Goal: Task Accomplishment & Management: Manage account settings

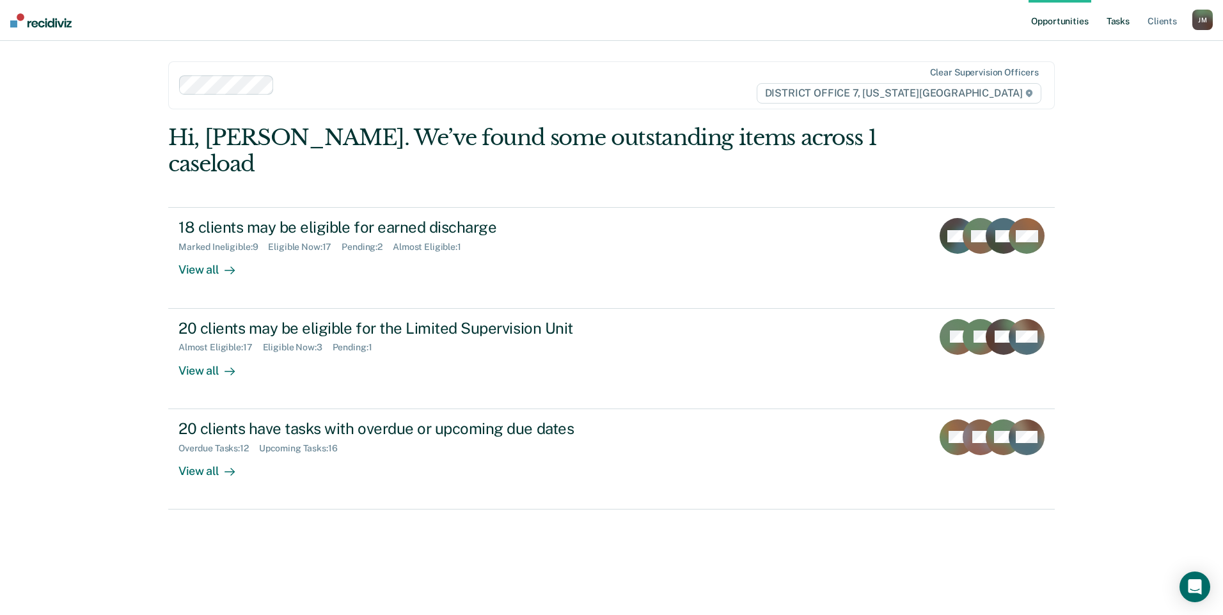
click at [1130, 15] on link "Tasks" at bounding box center [1118, 20] width 28 height 41
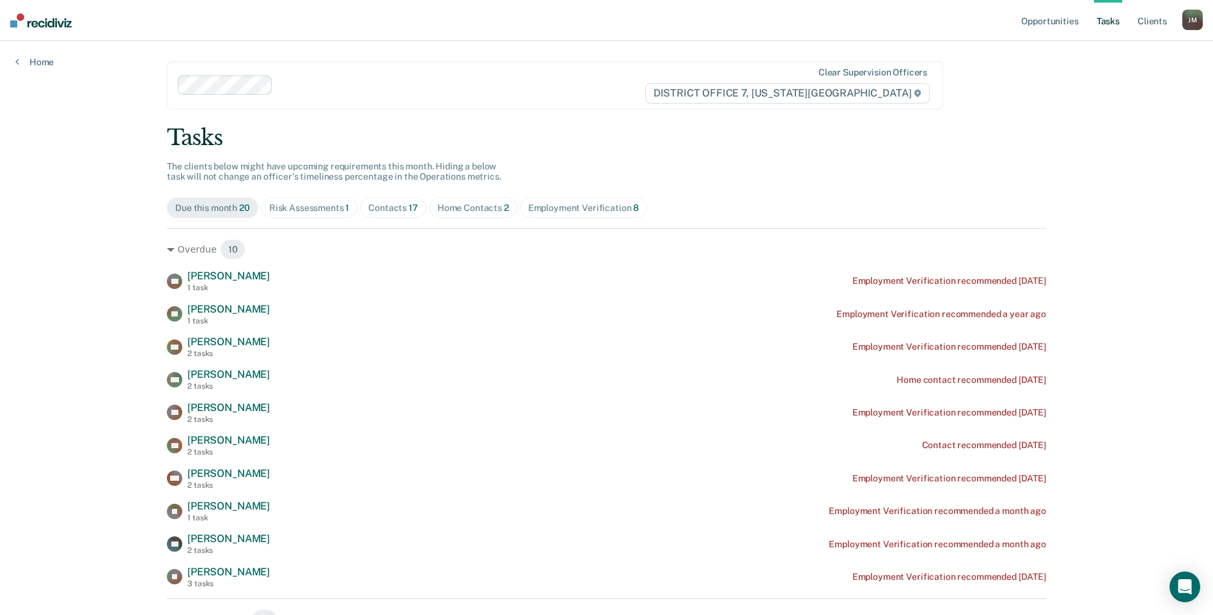
click at [395, 210] on div "Contacts 17" at bounding box center [393, 208] width 50 height 11
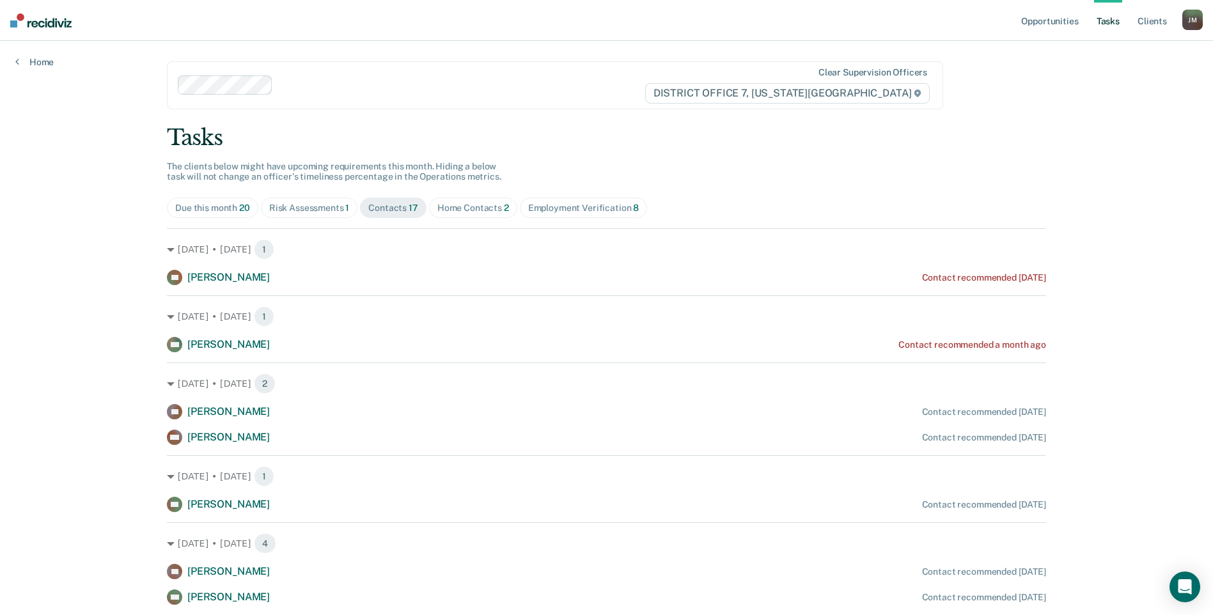
click at [450, 207] on div "Home Contacts 2" at bounding box center [473, 208] width 72 height 11
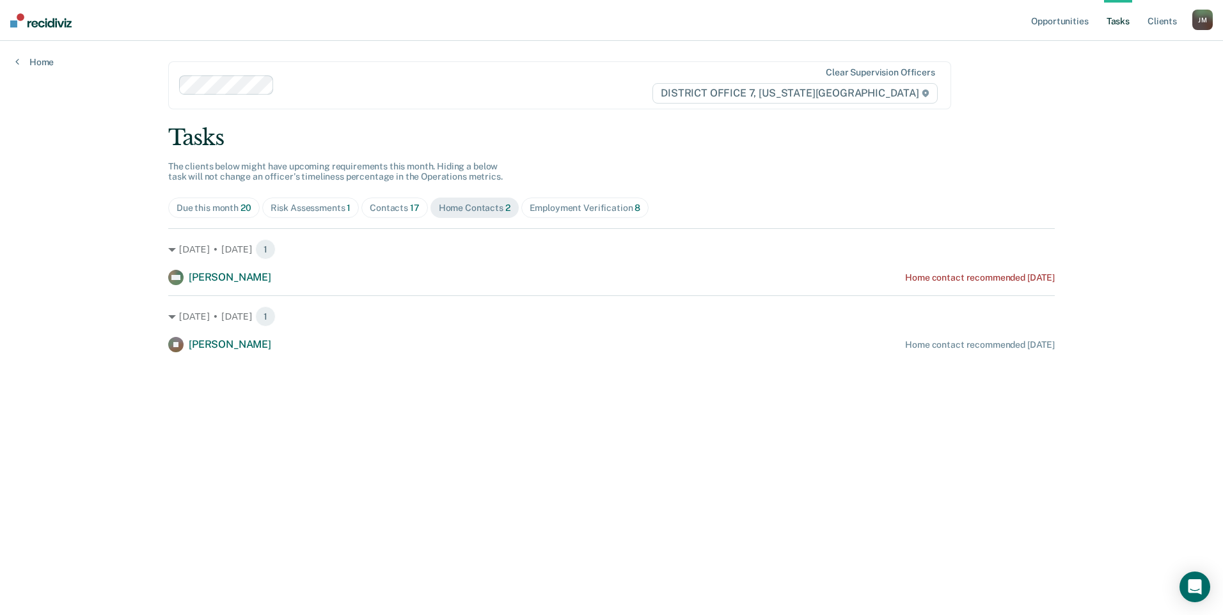
click at [324, 212] on div "Risk Assessments 1" at bounding box center [311, 208] width 81 height 11
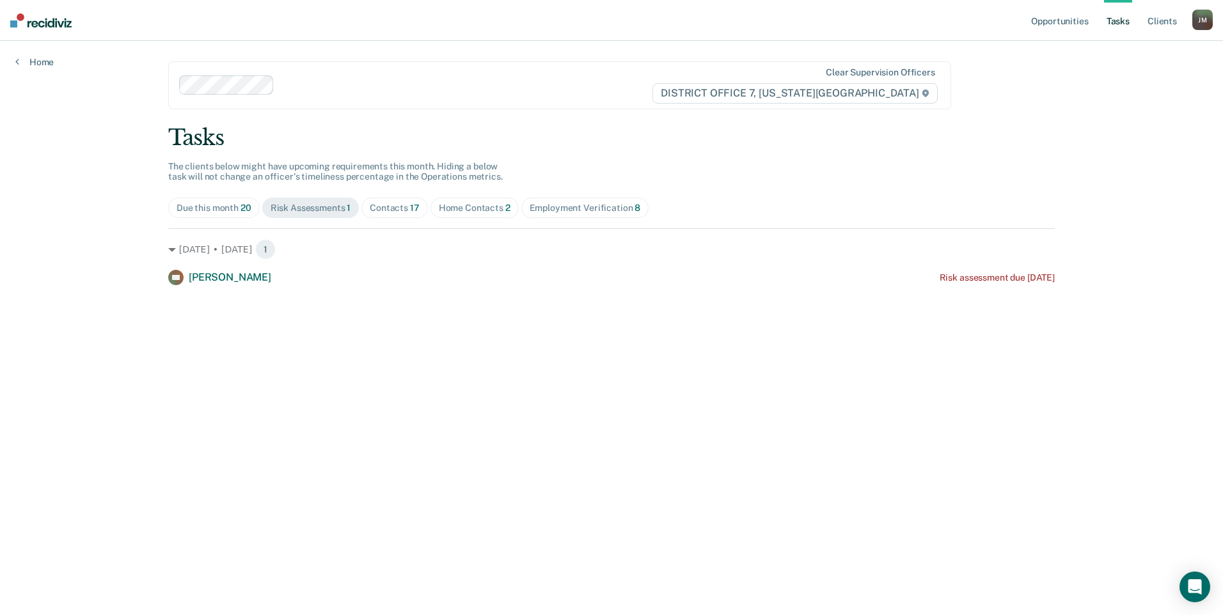
click at [224, 210] on div "Due this month 20" at bounding box center [213, 208] width 75 height 11
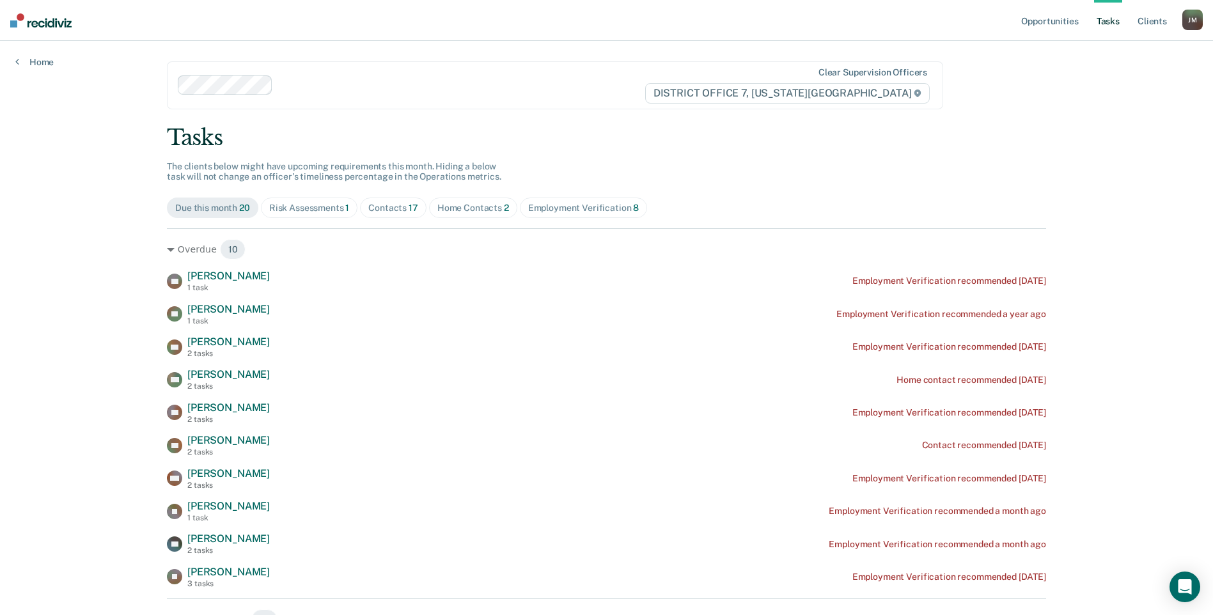
click at [540, 208] on div "Employment Verification 8" at bounding box center [583, 208] width 111 height 11
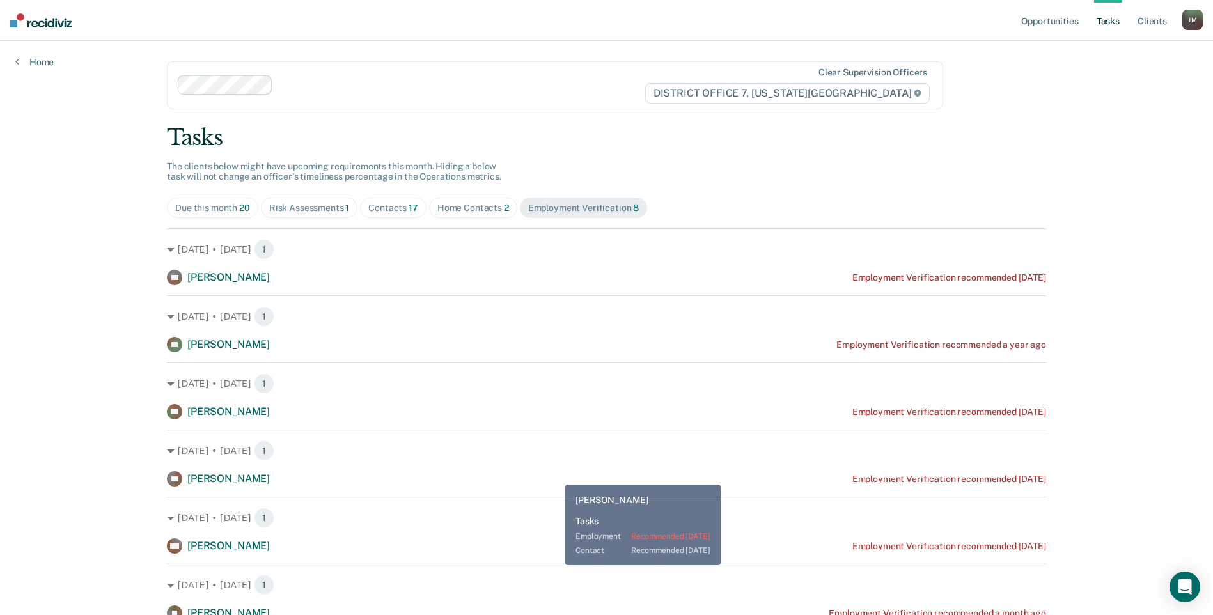
click at [555, 475] on div "AP [PERSON_NAME] Employment Verification recommended [DATE]" at bounding box center [606, 478] width 879 height 15
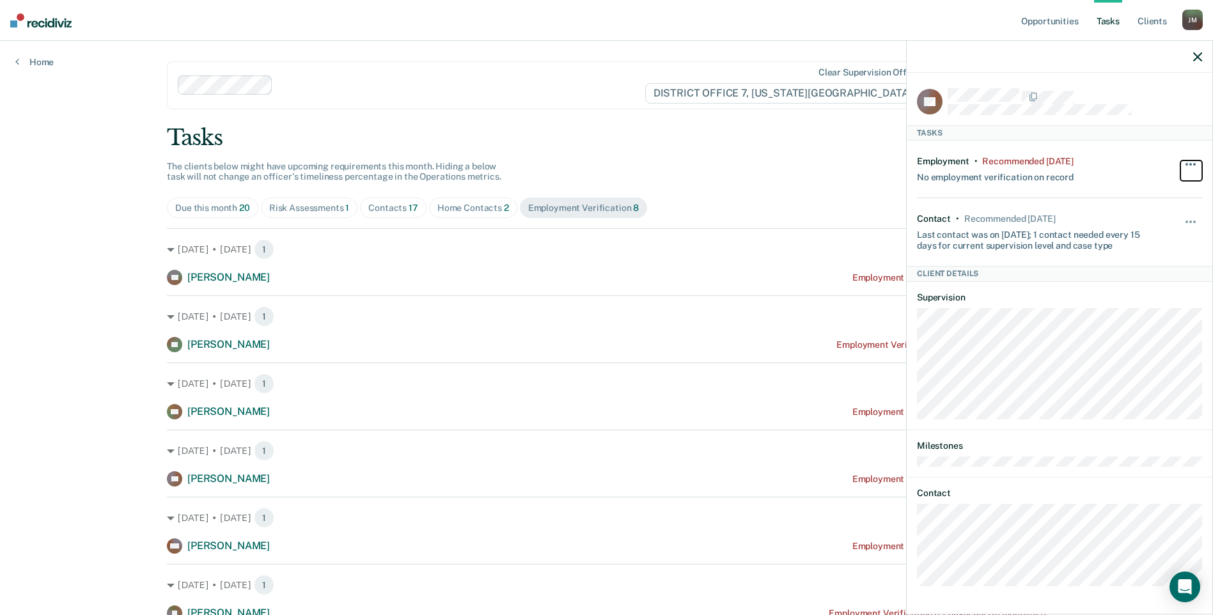
click at [1184, 163] on button "button" at bounding box center [1191, 171] width 22 height 20
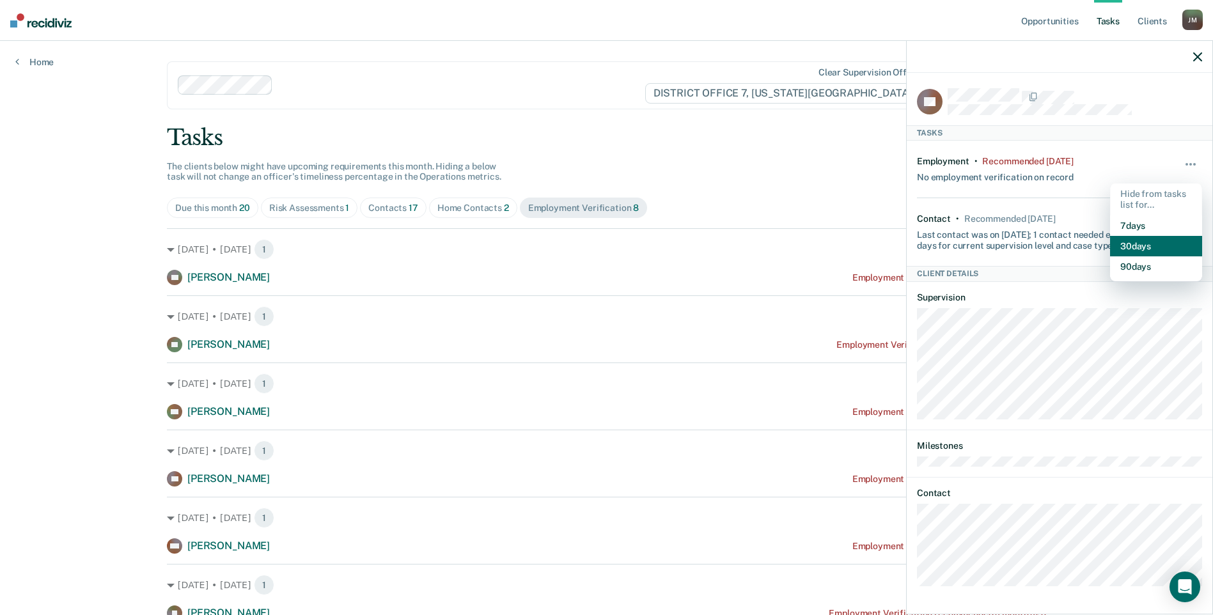
click at [1154, 251] on button "30 days" at bounding box center [1156, 246] width 92 height 20
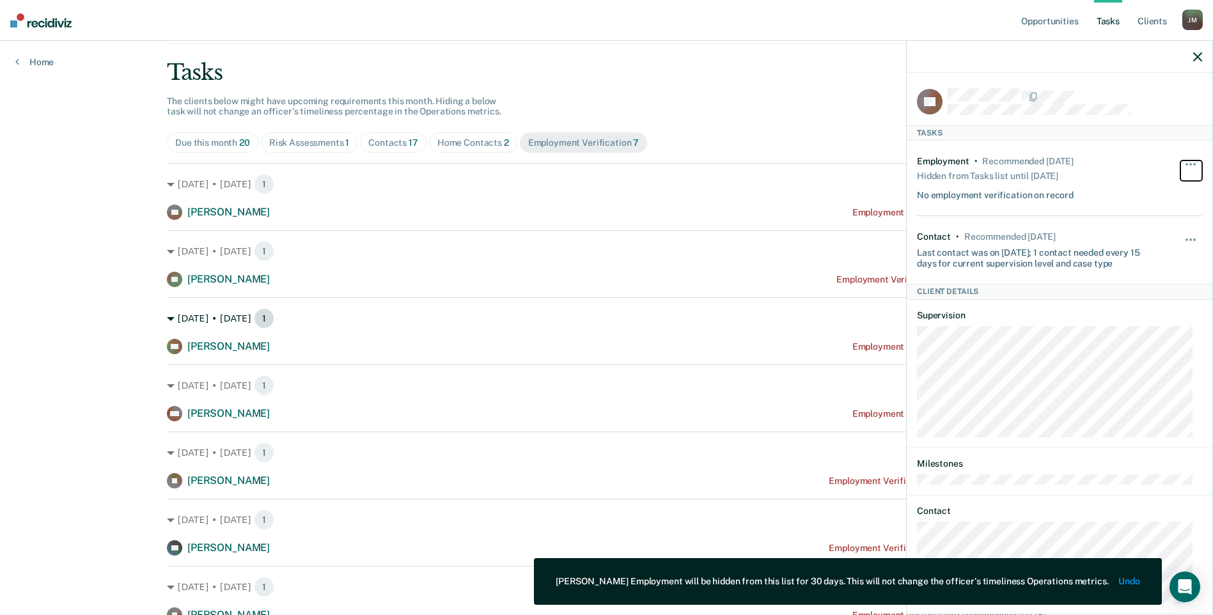
scroll to position [124, 0]
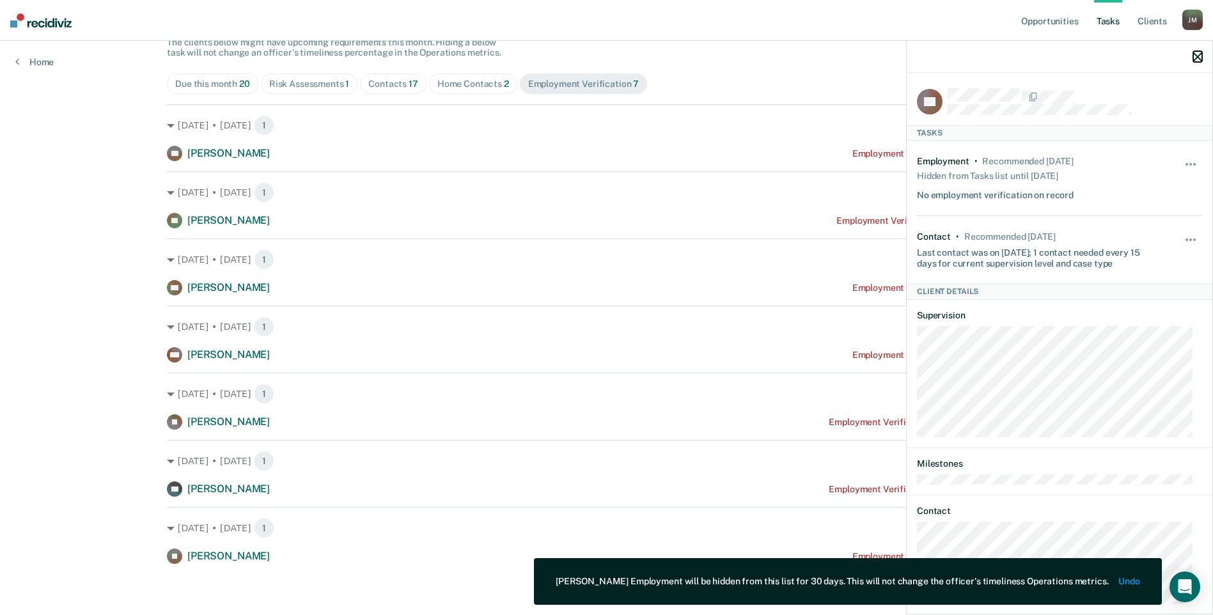
click at [1194, 59] on icon "button" at bounding box center [1197, 56] width 9 height 9
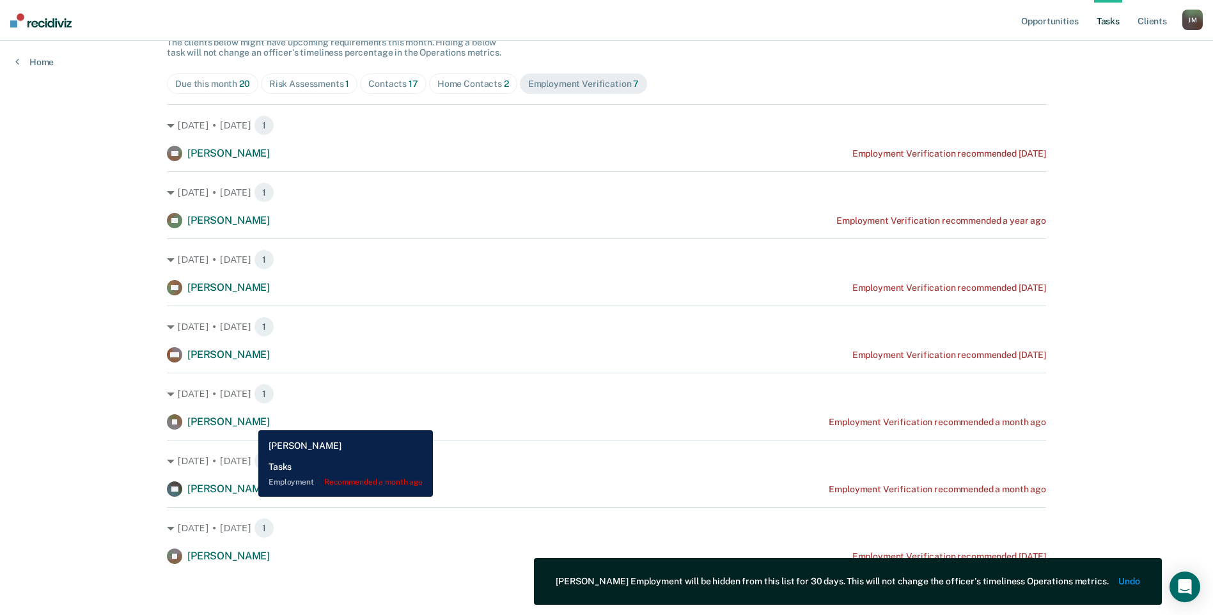
click at [249, 421] on div "[PERSON_NAME] Employment Verification recommended a month ago" at bounding box center [606, 421] width 879 height 15
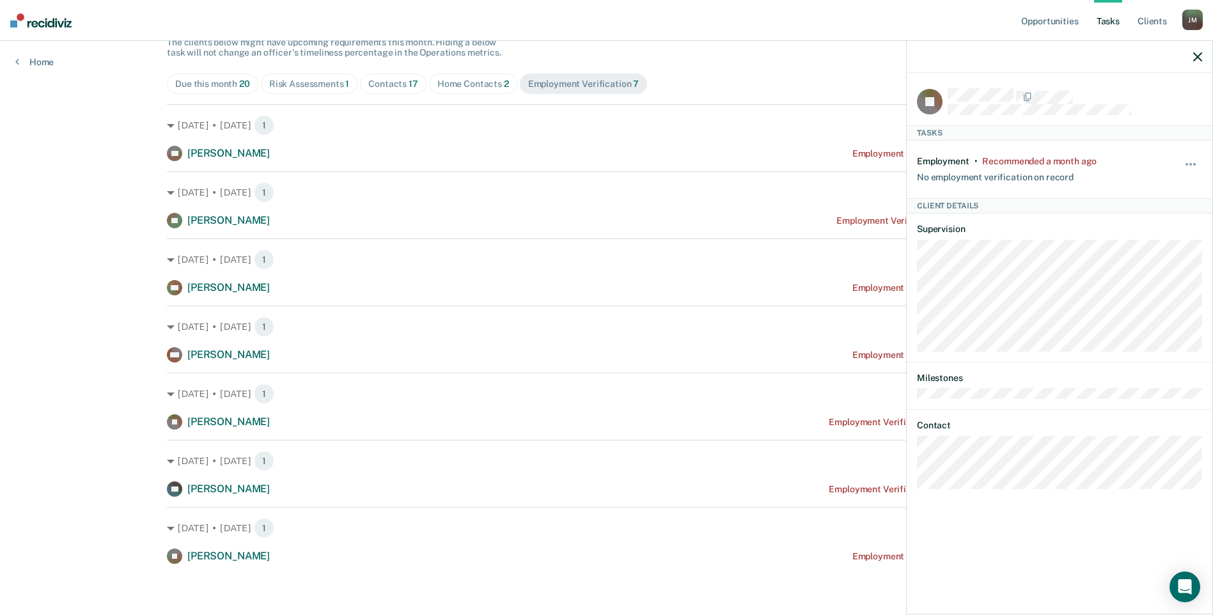
click at [1203, 49] on div at bounding box center [1060, 57] width 306 height 32
click at [1199, 55] on icon "button" at bounding box center [1197, 56] width 9 height 9
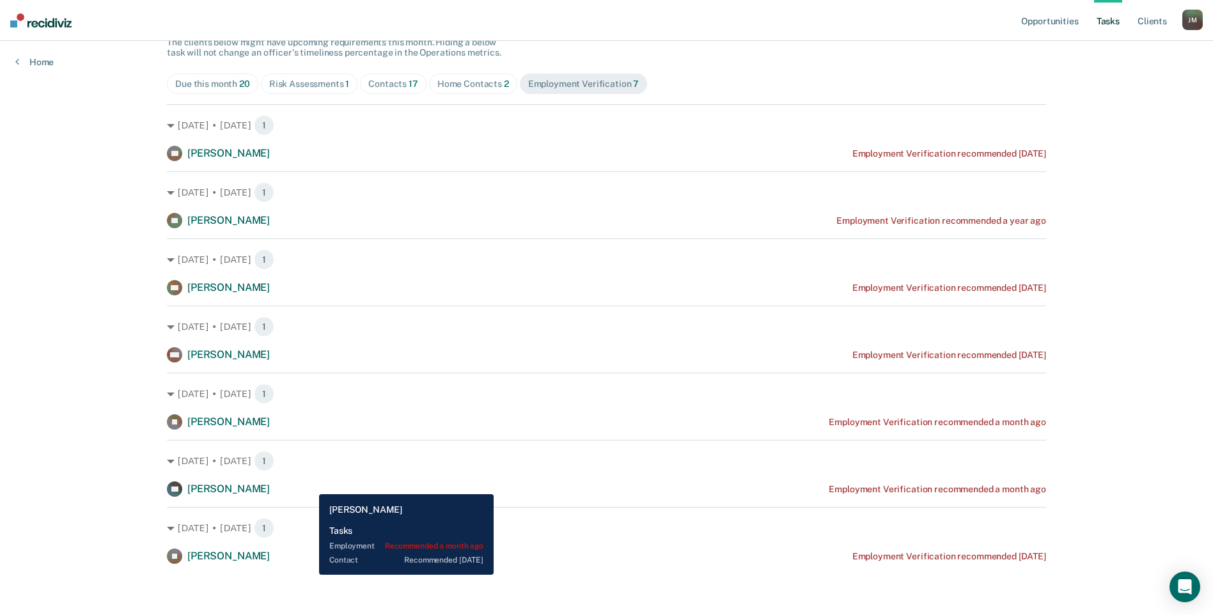
click at [310, 485] on div "TH [PERSON_NAME] Employment Verification recommended a month ago" at bounding box center [606, 489] width 879 height 15
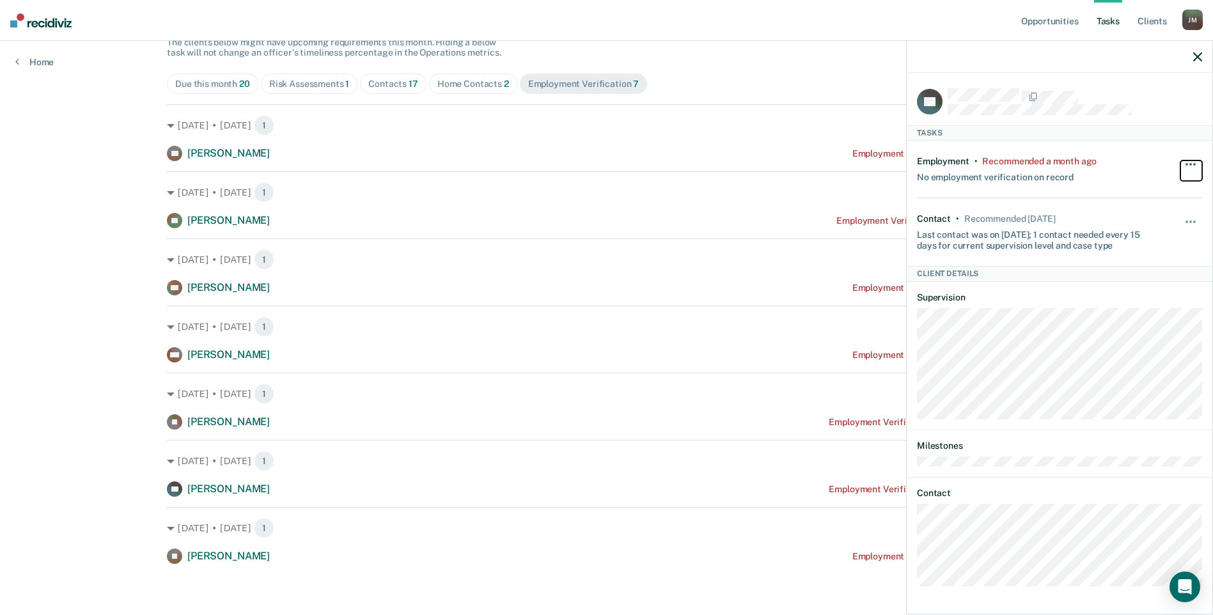
click at [1189, 163] on span "button" at bounding box center [1190, 164] width 3 height 3
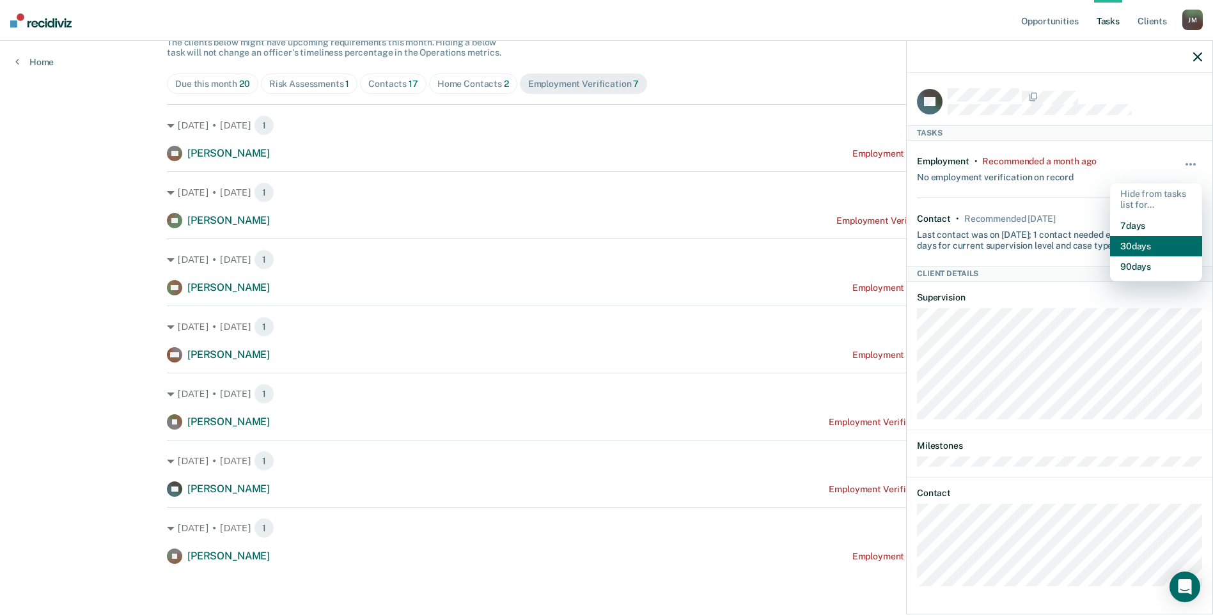
click at [1166, 246] on button "30 days" at bounding box center [1156, 246] width 92 height 20
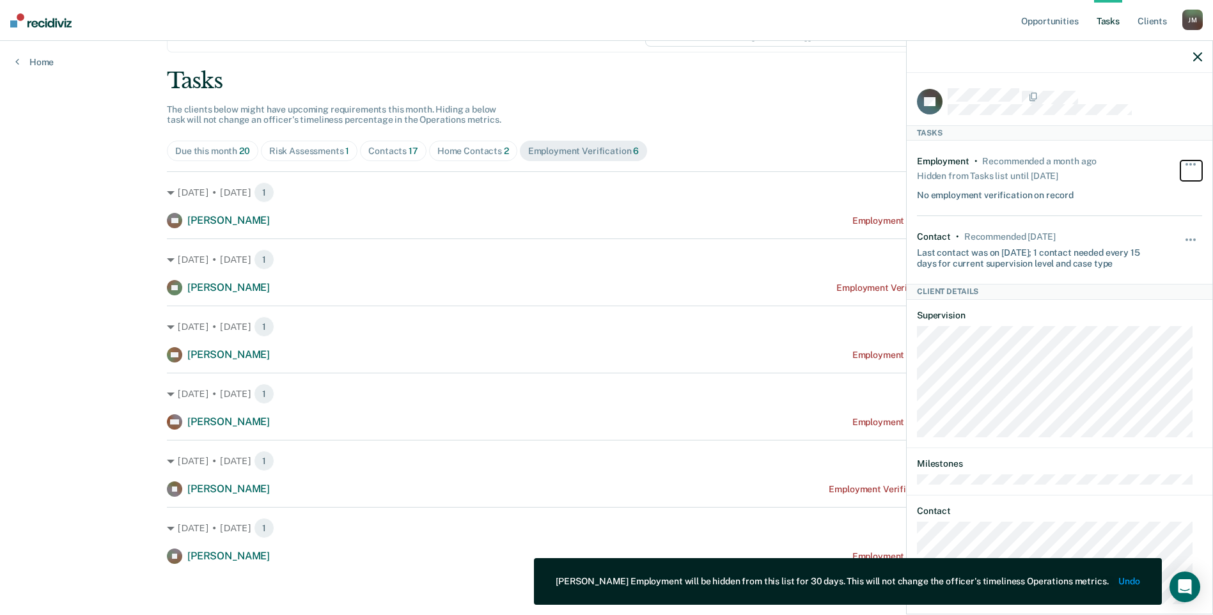
scroll to position [57, 0]
click at [312, 145] on span "Risk Assessments 1" at bounding box center [309, 151] width 97 height 20
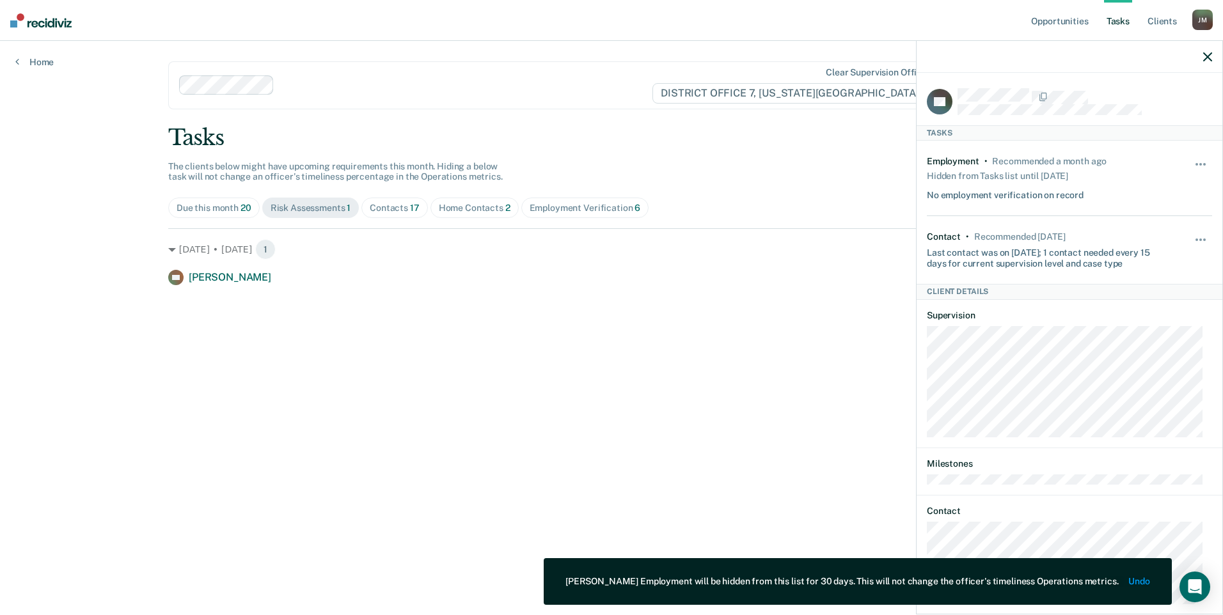
click at [423, 207] on span "Contacts 17" at bounding box center [394, 208] width 67 height 20
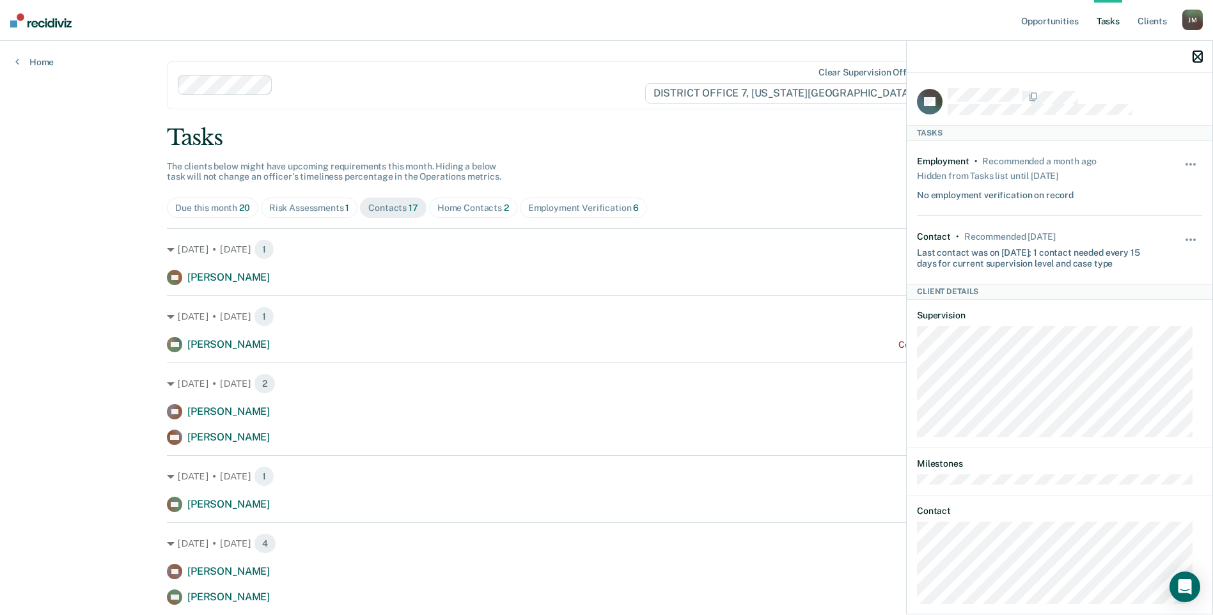
click at [1201, 55] on icon "button" at bounding box center [1197, 56] width 9 height 9
